Goal: Find specific page/section: Find specific page/section

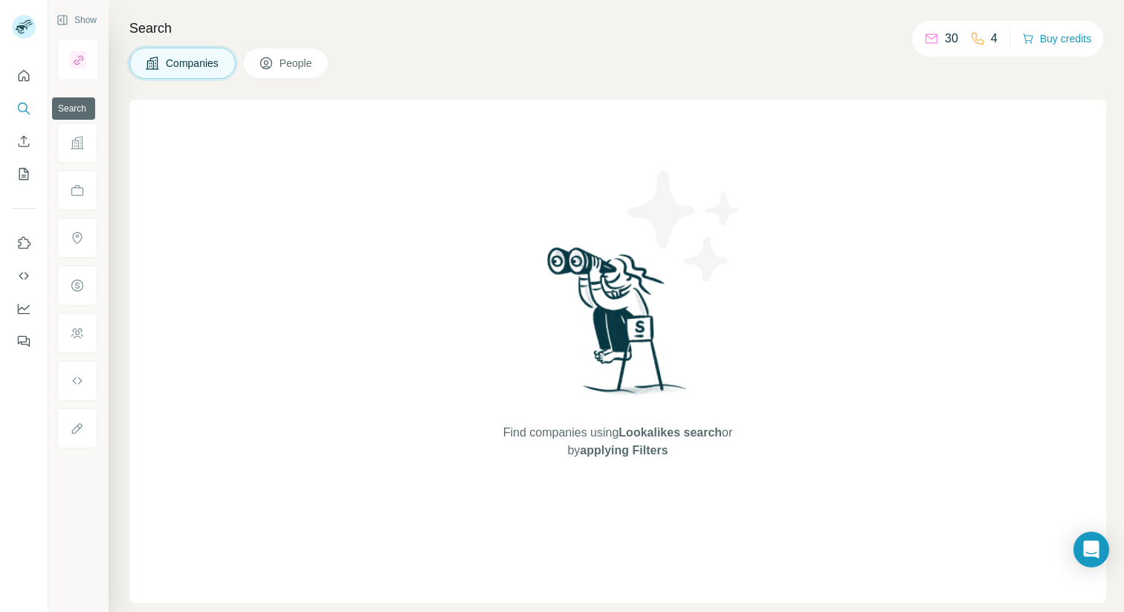
click at [24, 113] on icon "Search" at bounding box center [23, 108] width 15 height 15
click at [23, 107] on icon "Search" at bounding box center [23, 108] width 15 height 15
click at [193, 61] on span "Companies" at bounding box center [193, 63] width 54 height 15
click at [22, 105] on icon "Search" at bounding box center [23, 108] width 15 height 15
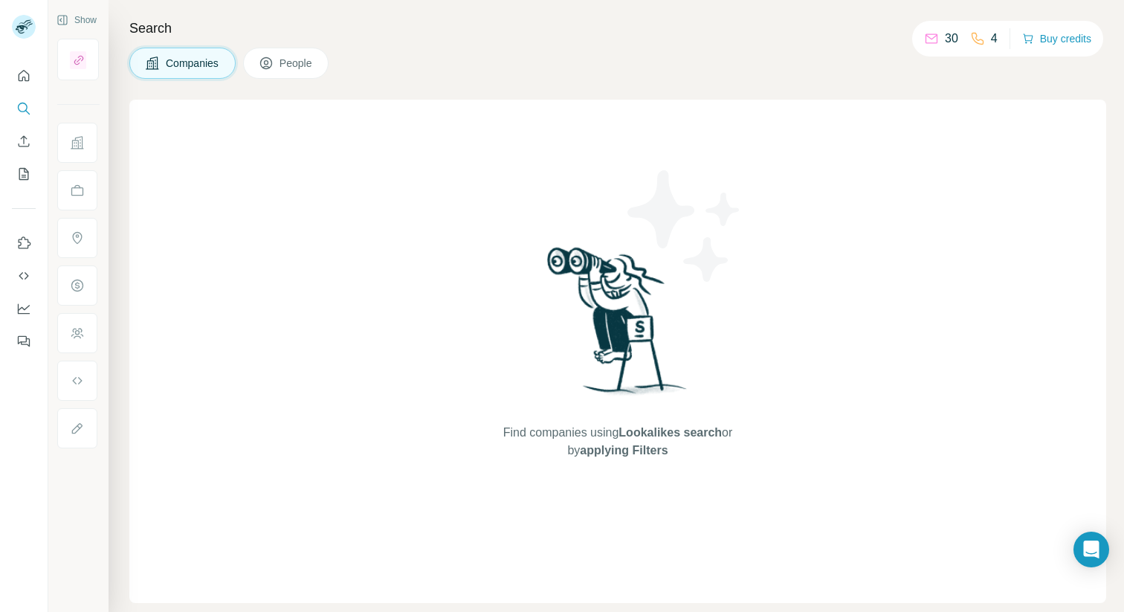
click at [191, 59] on span "Companies" at bounding box center [193, 63] width 54 height 15
click at [24, 113] on icon "Search" at bounding box center [23, 108] width 15 height 15
